Goal: Task Accomplishment & Management: Use online tool/utility

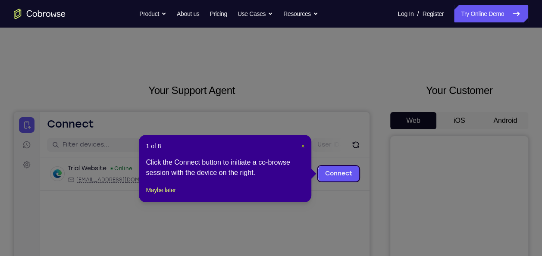
drag, startPoint x: 301, startPoint y: 145, endPoint x: 354, endPoint y: 14, distance: 140.9
click at [301, 145] on span "×" at bounding box center [302, 146] width 3 height 7
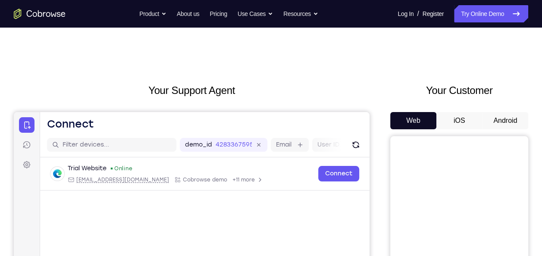
click at [453, 120] on button "iOS" at bounding box center [460, 120] width 46 height 17
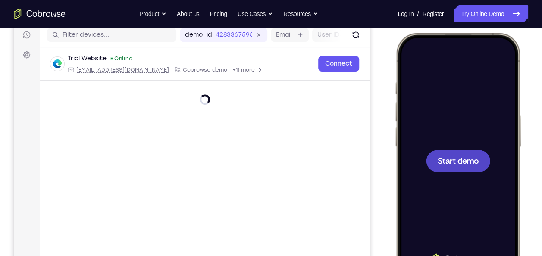
scroll to position [111, 0]
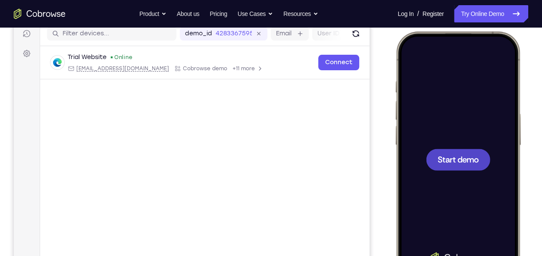
drag, startPoint x: 834, startPoint y: 169, endPoint x: 449, endPoint y: 161, distance: 385.3
click at [449, 161] on span "Start demo" at bounding box center [458, 159] width 41 height 8
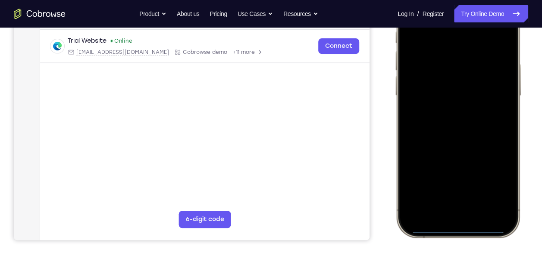
scroll to position [160, 0]
click at [446, 226] on div at bounding box center [457, 110] width 113 height 246
click at [446, 213] on div at bounding box center [457, 110] width 113 height 246
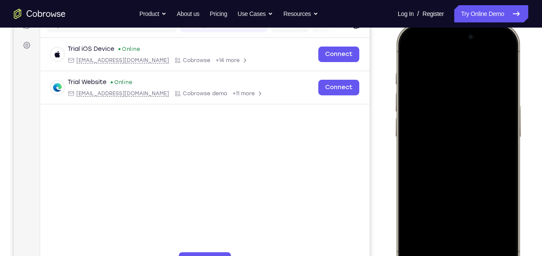
scroll to position [119, 0]
drag, startPoint x: 49, startPoint y: 217, endPoint x: 368, endPoint y: 151, distance: 325.1
click at [368, 151] on main "demo_id 4283367595 4283367595 Email User ID Device ID Device name 6-digit code …" at bounding box center [205, 158] width 330 height 289
click at [431, 185] on div at bounding box center [457, 151] width 113 height 246
click at [448, 171] on div at bounding box center [457, 151] width 113 height 246
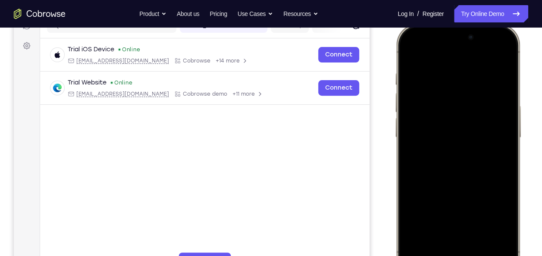
click at [452, 118] on div at bounding box center [457, 151] width 113 height 246
click at [428, 141] on div at bounding box center [457, 151] width 113 height 246
click at [429, 150] on div at bounding box center [457, 151] width 113 height 246
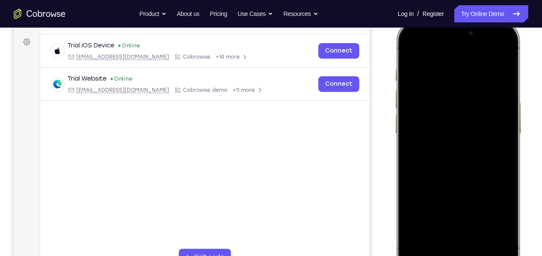
scroll to position [123, 0]
click at [508, 59] on div at bounding box center [457, 148] width 113 height 246
drag, startPoint x: 477, startPoint y: 131, endPoint x: 465, endPoint y: 142, distance: 16.8
click at [465, 142] on div at bounding box center [457, 148] width 113 height 246
click at [511, 46] on div at bounding box center [457, 148] width 113 height 246
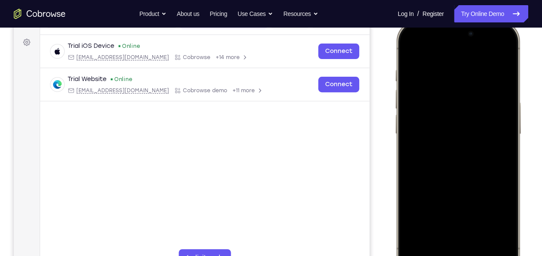
click at [414, 97] on div at bounding box center [457, 148] width 113 height 246
click at [408, 48] on div at bounding box center [457, 148] width 113 height 246
click at [409, 47] on div at bounding box center [457, 148] width 113 height 246
click at [450, 65] on div at bounding box center [457, 148] width 113 height 246
click at [504, 95] on div at bounding box center [457, 148] width 113 height 246
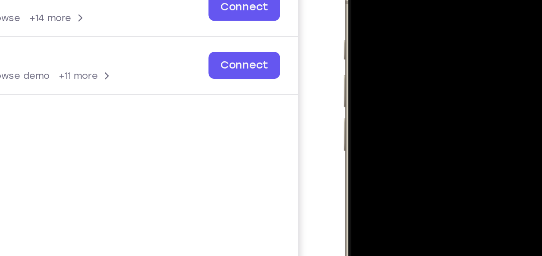
scroll to position [122, 0]
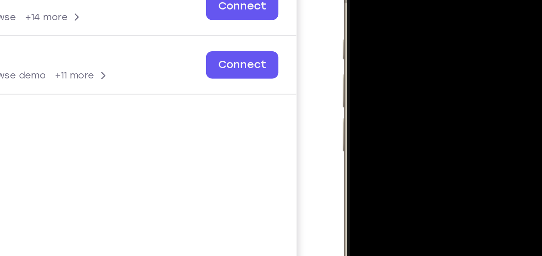
drag, startPoint x: 411, startPoint y: 41, endPoint x: 407, endPoint y: 23, distance: 18.6
click at [407, 23] on div at bounding box center [403, 79] width 113 height 246
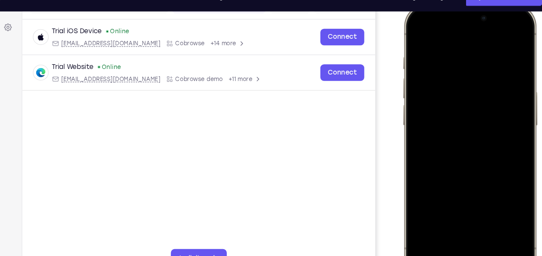
scroll to position [122, 0]
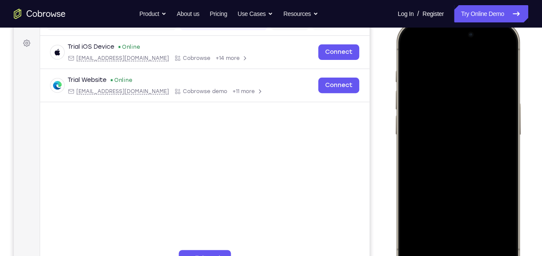
click at [495, 91] on div at bounding box center [457, 149] width 113 height 246
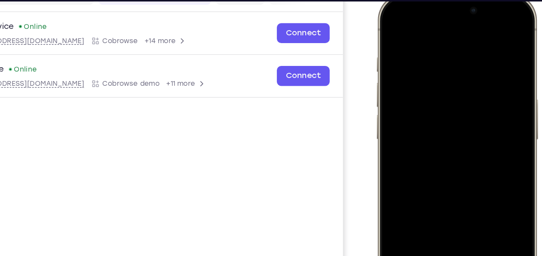
click at [441, 90] on div at bounding box center [438, 121] width 113 height 246
click at [484, 85] on div at bounding box center [438, 121] width 113 height 246
drag, startPoint x: 448, startPoint y: 90, endPoint x: 446, endPoint y: 75, distance: 14.7
click at [446, 75] on div at bounding box center [438, 121] width 113 height 246
click at [468, 77] on div at bounding box center [438, 121] width 113 height 246
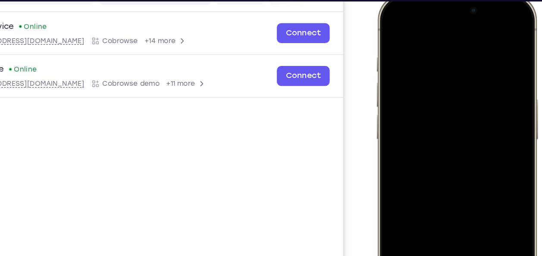
click at [476, 88] on div at bounding box center [438, 121] width 113 height 246
click at [484, 76] on div at bounding box center [438, 121] width 113 height 246
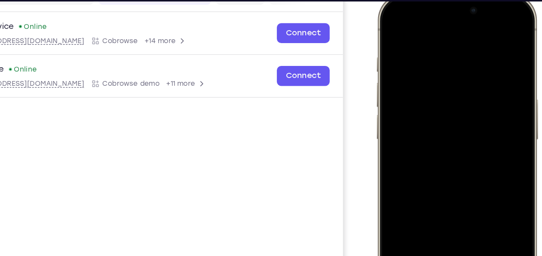
click at [484, 25] on div at bounding box center [438, 121] width 113 height 246
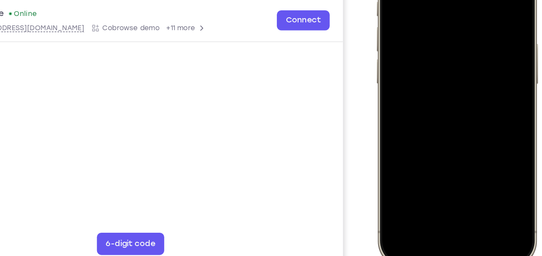
scroll to position [134, 0]
click at [457, 144] on div at bounding box center [438, 65] width 113 height 246
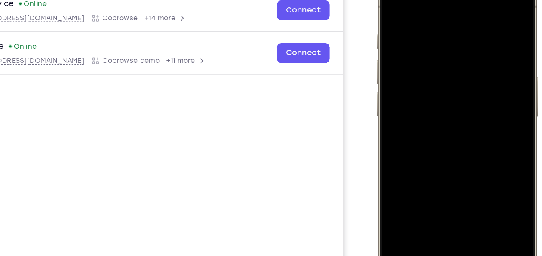
click at [438, 76] on div at bounding box center [438, 98] width 113 height 246
click at [400, 167] on div at bounding box center [438, 98] width 113 height 246
click at [399, 173] on div at bounding box center [438, 98] width 113 height 246
click at [478, 170] on div at bounding box center [438, 98] width 113 height 246
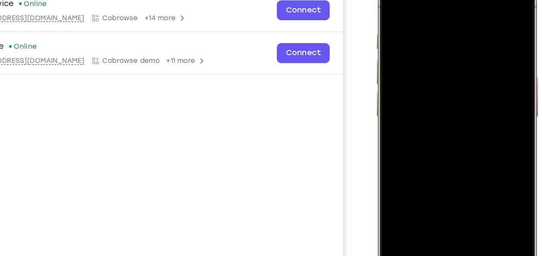
click at [391, 3] on div at bounding box center [438, 98] width 113 height 246
click at [388, 2] on div at bounding box center [438, 98] width 113 height 246
drag, startPoint x: 445, startPoint y: 130, endPoint x: 418, endPoint y: 44, distance: 90.3
click at [418, 44] on div at bounding box center [438, 98] width 113 height 246
drag, startPoint x: 408, startPoint y: 105, endPoint x: 407, endPoint y: 30, distance: 74.6
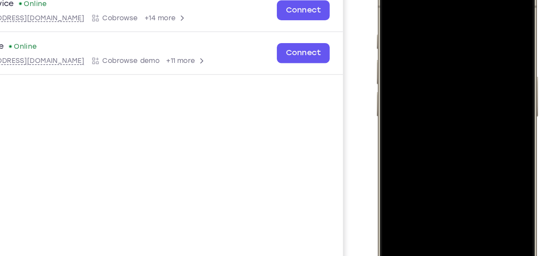
click at [407, 30] on div at bounding box center [438, 98] width 113 height 246
drag, startPoint x: 402, startPoint y: 103, endPoint x: 369, endPoint y: 14, distance: 94.9
click at [375, 14] on html "Online web based iOS Simulators and Android Emulators. Run iPhone, iPad, Mobile…" at bounding box center [439, 100] width 129 height 259
drag, startPoint x: 427, startPoint y: 72, endPoint x: 424, endPoint y: 11, distance: 61.3
click at [424, 11] on div at bounding box center [438, 98] width 113 height 246
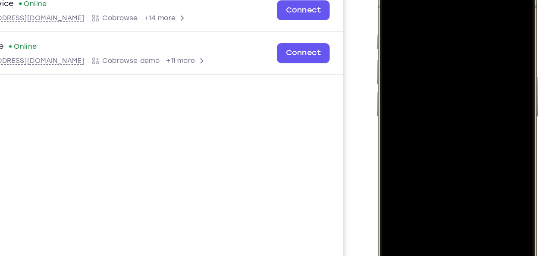
drag, startPoint x: 438, startPoint y: 26, endPoint x: 431, endPoint y: 46, distance: 21.0
click at [431, 46] on div at bounding box center [438, 98] width 113 height 246
drag, startPoint x: 431, startPoint y: 46, endPoint x: 434, endPoint y: 17, distance: 29.5
click at [434, 17] on div at bounding box center [438, 98] width 113 height 246
click at [454, 137] on div at bounding box center [438, 98] width 113 height 246
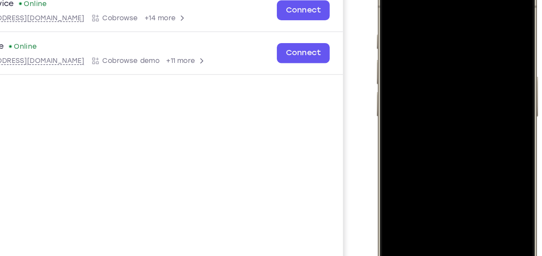
click at [458, 133] on div at bounding box center [438, 98] width 113 height 246
drag, startPoint x: 466, startPoint y: 153, endPoint x: 478, endPoint y: 16, distance: 136.8
click at [478, 16] on div at bounding box center [438, 98] width 113 height 246
drag, startPoint x: 439, startPoint y: 140, endPoint x: 419, endPoint y: 204, distance: 67.1
click at [419, 204] on div at bounding box center [438, 98] width 113 height 246
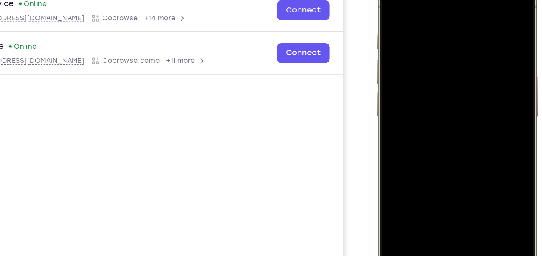
drag, startPoint x: 454, startPoint y: 109, endPoint x: 445, endPoint y: 153, distance: 44.9
click at [445, 153] on div at bounding box center [438, 98] width 113 height 246
click at [418, 129] on div at bounding box center [438, 98] width 113 height 246
drag, startPoint x: 459, startPoint y: 145, endPoint x: 455, endPoint y: 31, distance: 114.0
click at [455, 31] on div at bounding box center [438, 98] width 113 height 246
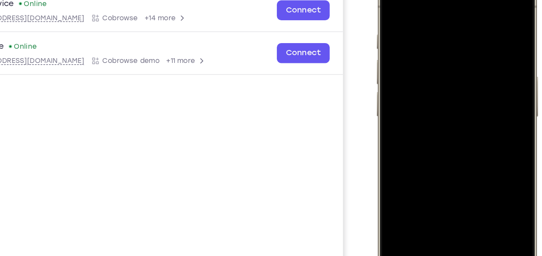
drag, startPoint x: 440, startPoint y: 107, endPoint x: 437, endPoint y: 18, distance: 88.9
click at [437, 18] on div at bounding box center [438, 98] width 113 height 246
drag, startPoint x: 423, startPoint y: 108, endPoint x: 425, endPoint y: 10, distance: 97.9
click at [425, 10] on div at bounding box center [438, 98] width 113 height 246
drag, startPoint x: 435, startPoint y: 120, endPoint x: 446, endPoint y: -3, distance: 123.5
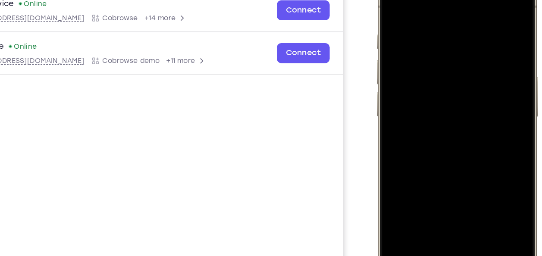
click at [446, 0] on div at bounding box center [438, 98] width 113 height 246
drag, startPoint x: 434, startPoint y: 96, endPoint x: 408, endPoint y: 166, distance: 74.4
click at [408, 166] on div at bounding box center [438, 98] width 113 height 246
